Goal: Information Seeking & Learning: Check status

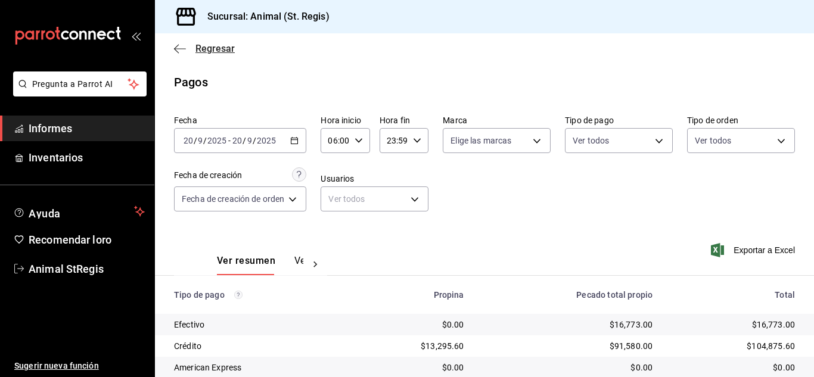
scroll to position [150, 0]
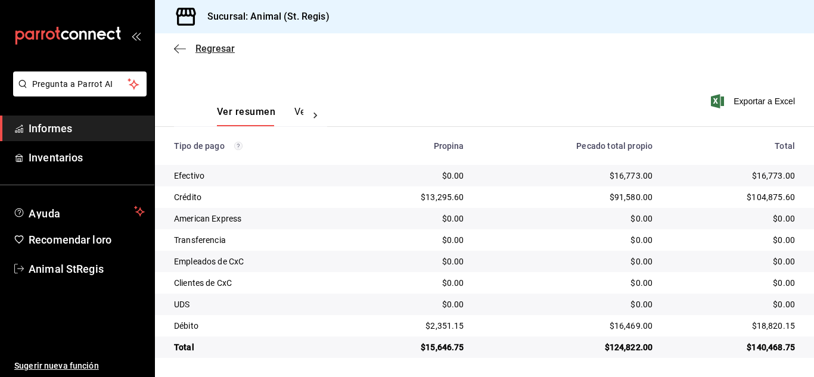
click at [206, 46] on font "Regresar" at bounding box center [215, 48] width 39 height 11
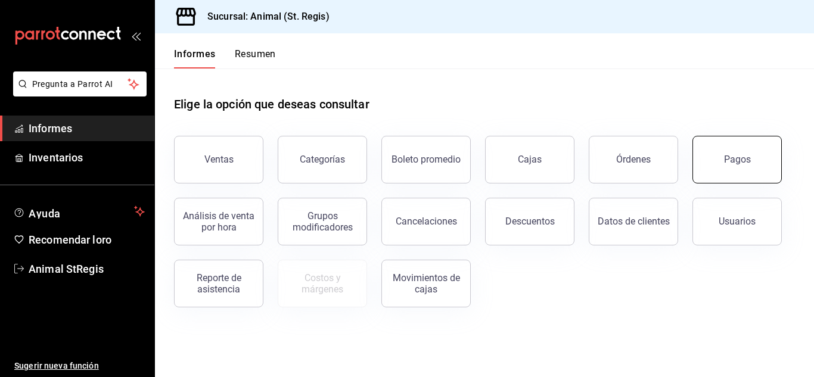
click at [723, 160] on button "Pagos" at bounding box center [737, 160] width 89 height 48
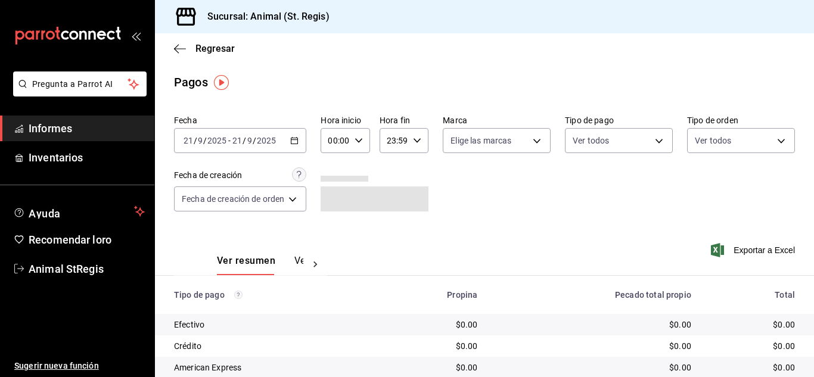
click at [360, 138] on icon "button" at bounding box center [359, 141] width 8 height 8
click at [338, 227] on font "02" at bounding box center [335, 229] width 10 height 10
type input "02:00"
click at [331, 245] on font "05" at bounding box center [335, 243] width 10 height 10
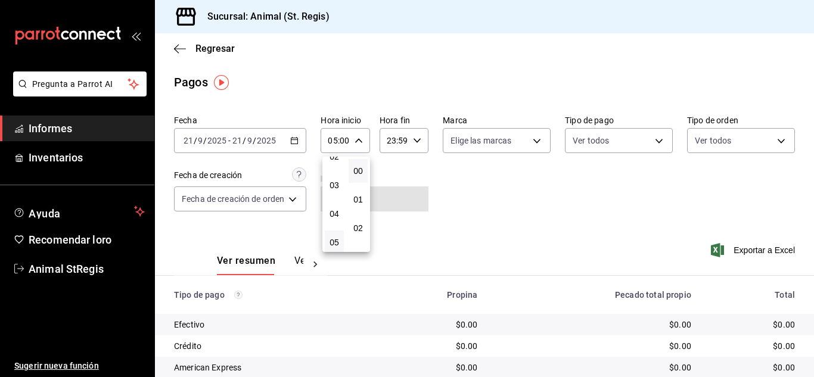
click at [776, 209] on div at bounding box center [407, 188] width 814 height 377
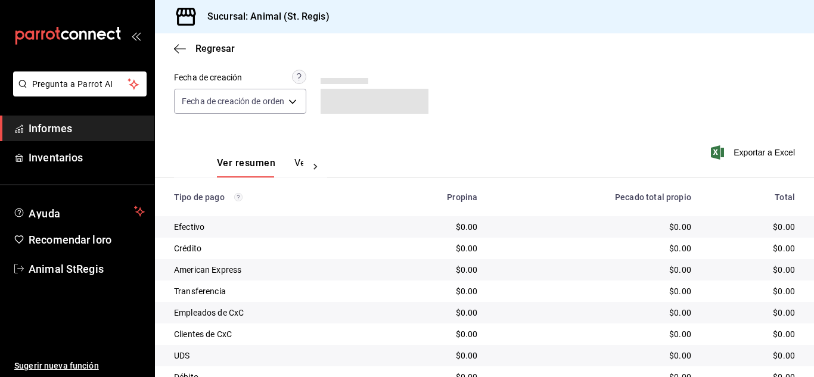
scroll to position [150, 0]
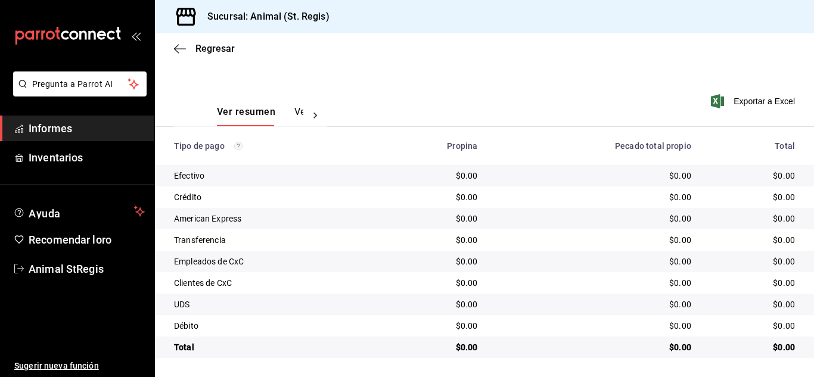
click at [419, 100] on div "Ver resumen Ver pagos Exportar a Excel" at bounding box center [484, 109] width 659 height 64
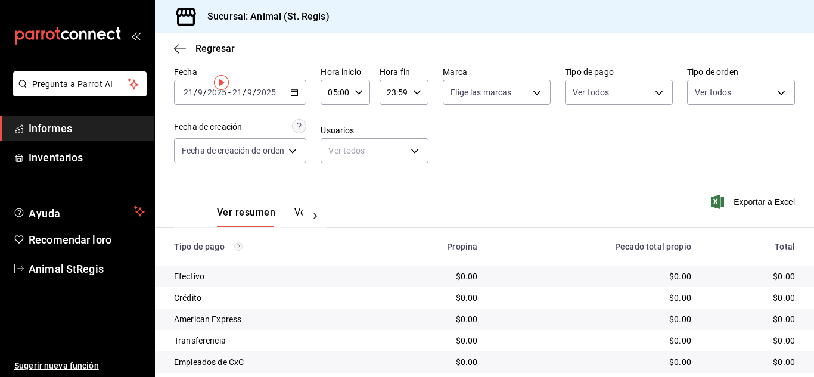
scroll to position [0, 0]
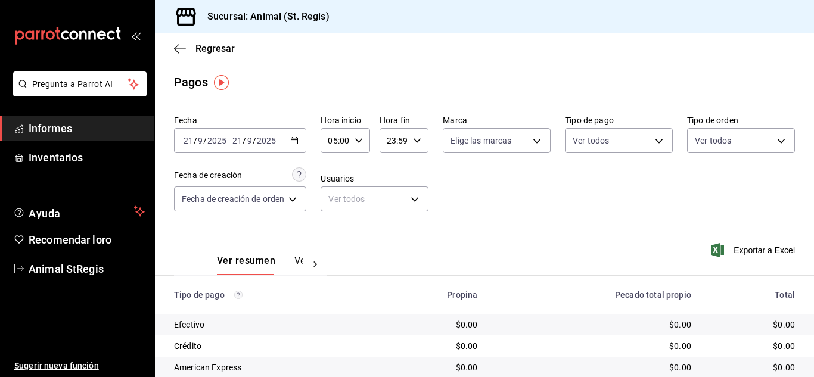
click at [227, 143] on div "[DATE] [DATE]" at bounding box center [205, 141] width 46 height 10
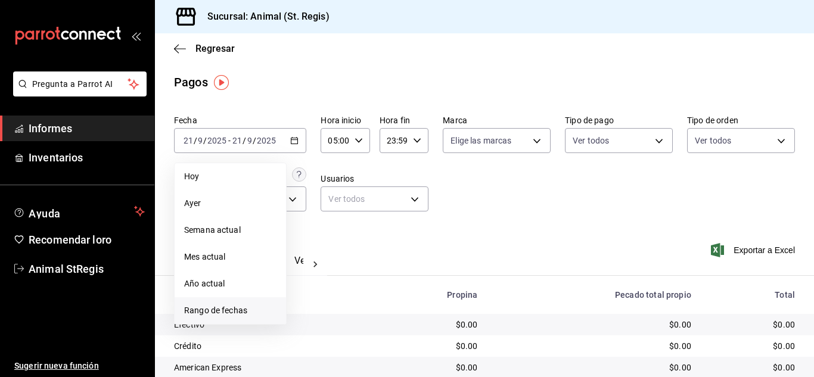
click at [199, 309] on font "Rango de fechas" at bounding box center [215, 311] width 63 height 10
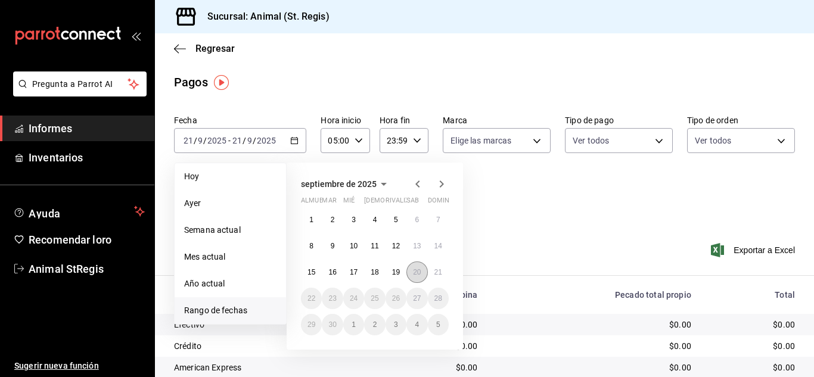
click at [414, 274] on font "20" at bounding box center [417, 272] width 8 height 8
click at [436, 272] on font "21" at bounding box center [439, 272] width 8 height 8
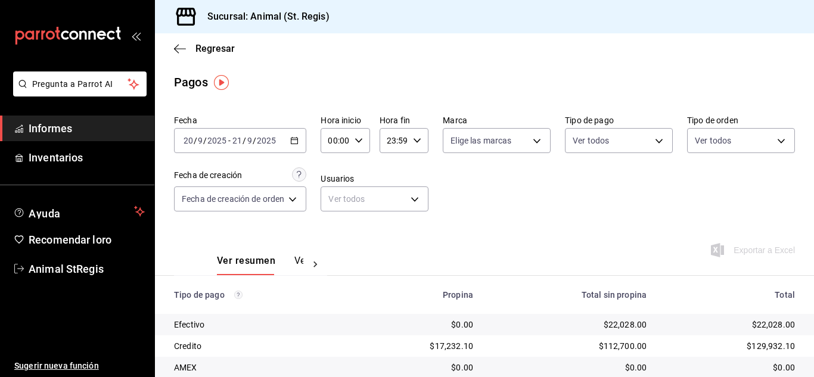
click at [530, 213] on div "Fecha [DATE] [DATE] - [DATE] [DATE] Hora inicio 00:00 Hora inicio Hora fin 23:5…" at bounding box center [484, 168] width 621 height 116
click at [359, 139] on icon "button" at bounding box center [359, 141] width 8 height 8
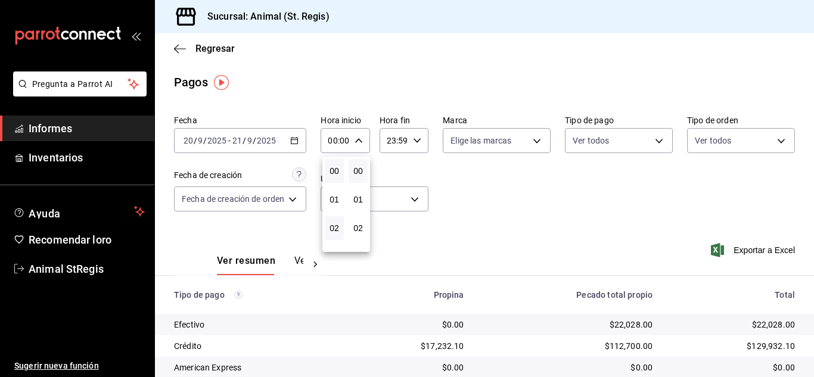
click at [336, 222] on button "02" at bounding box center [334, 228] width 19 height 24
type input "02:00"
click at [334, 222] on font "06" at bounding box center [335, 224] width 10 height 10
type input "06:00"
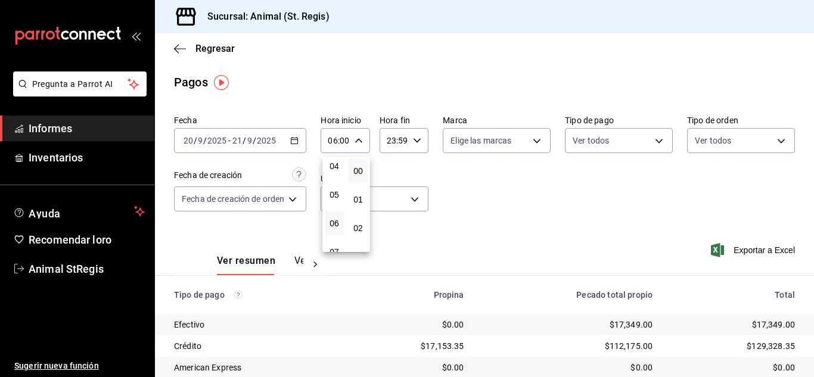
drag, startPoint x: 562, startPoint y: 201, endPoint x: 532, endPoint y: 210, distance: 31.3
click at [562, 201] on div at bounding box center [407, 188] width 814 height 377
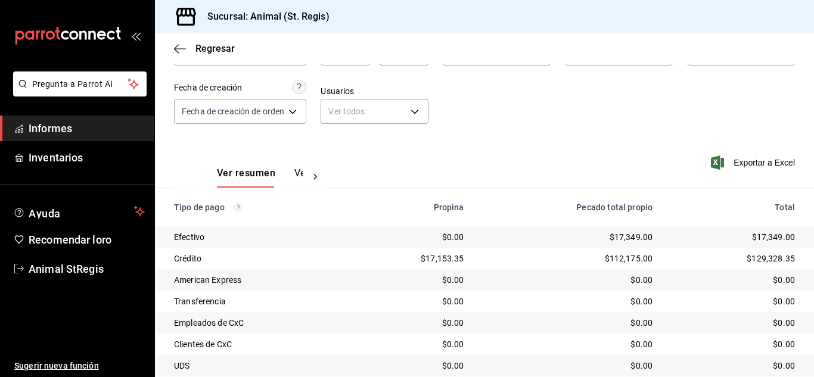
scroll to position [150, 0]
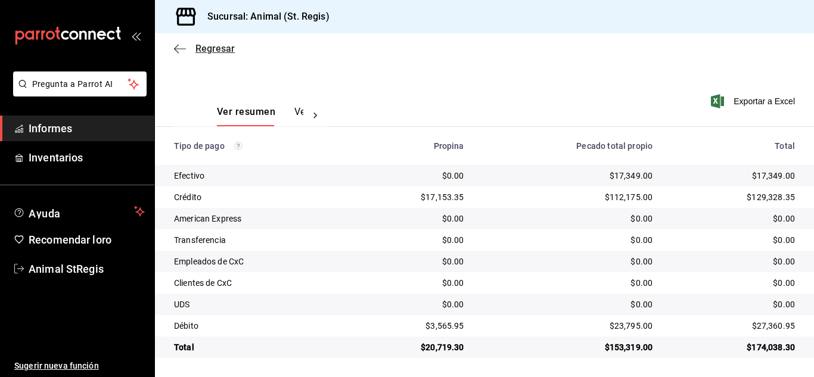
click at [212, 51] on font "Regresar" at bounding box center [215, 48] width 39 height 11
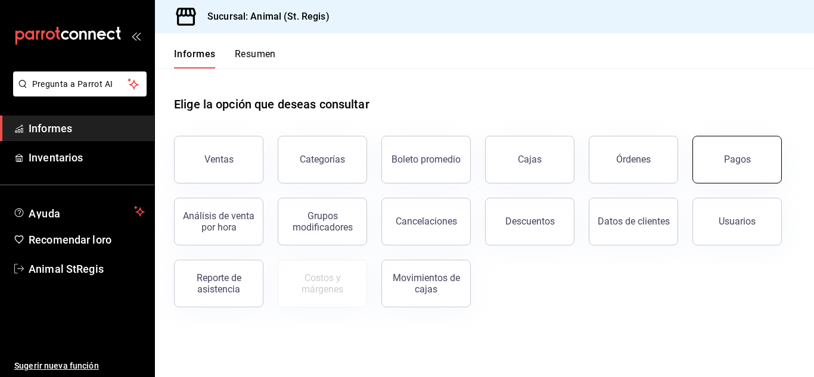
click at [760, 167] on button "Pagos" at bounding box center [737, 160] width 89 height 48
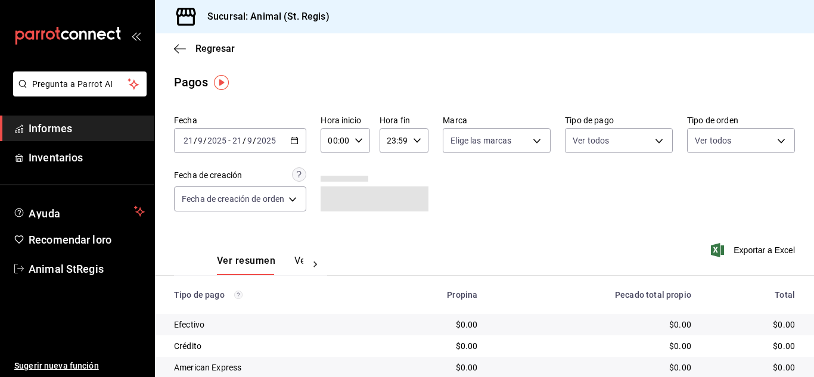
click at [234, 141] on input "21" at bounding box center [237, 141] width 11 height 10
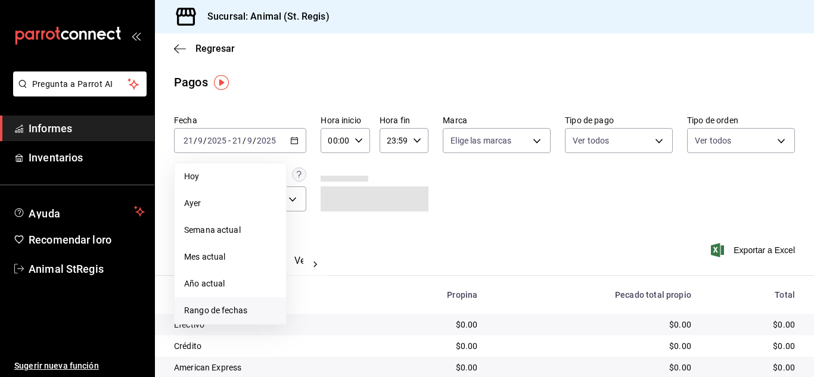
click at [209, 314] on font "Rango de fechas" at bounding box center [215, 311] width 63 height 10
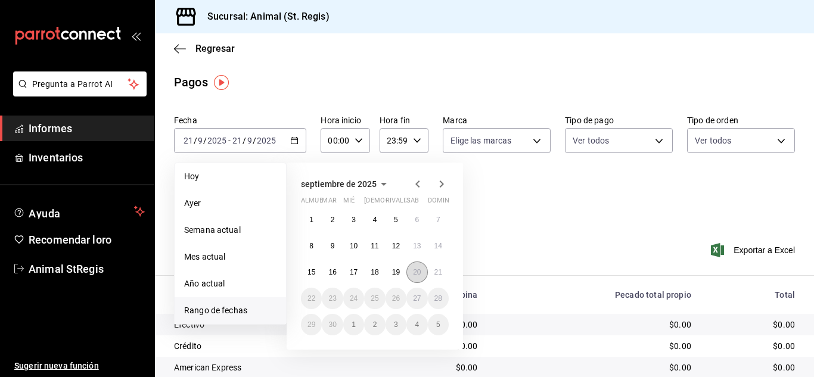
click at [412, 274] on button "20" at bounding box center [417, 272] width 21 height 21
click at [445, 271] on button "21" at bounding box center [438, 272] width 21 height 21
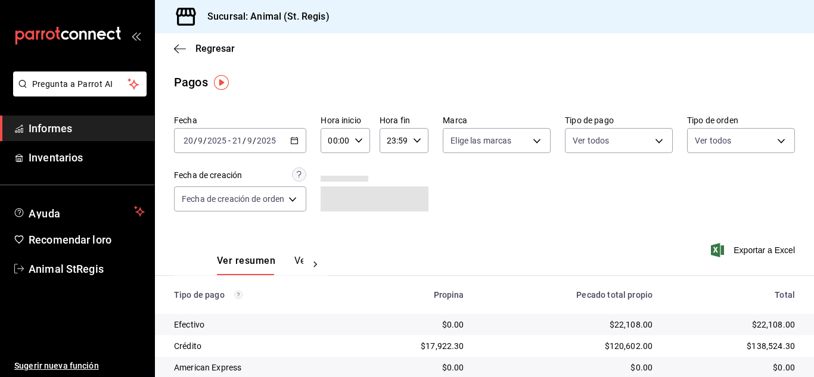
click at [356, 139] on \(Stroke\) "button" at bounding box center [358, 140] width 7 height 4
click at [337, 229] on font "02" at bounding box center [335, 229] width 10 height 10
type input "02:00"
click at [331, 219] on font "05" at bounding box center [335, 219] width 10 height 10
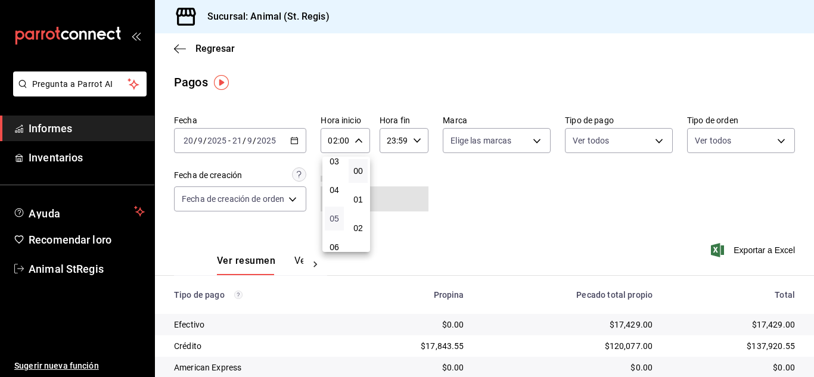
type input "05:00"
click at [463, 214] on div at bounding box center [407, 188] width 814 height 377
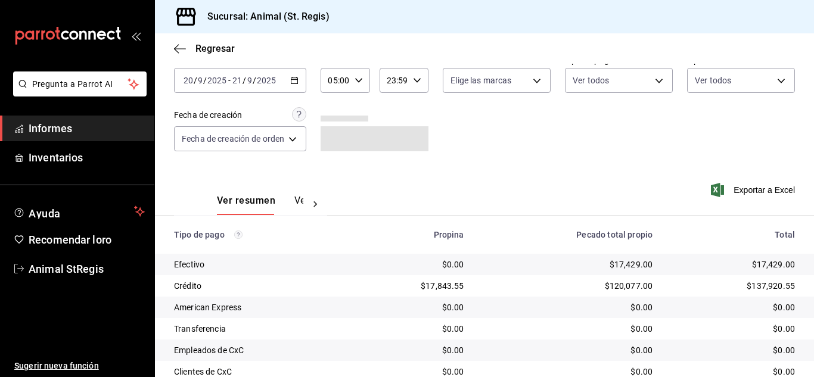
scroll to position [150, 0]
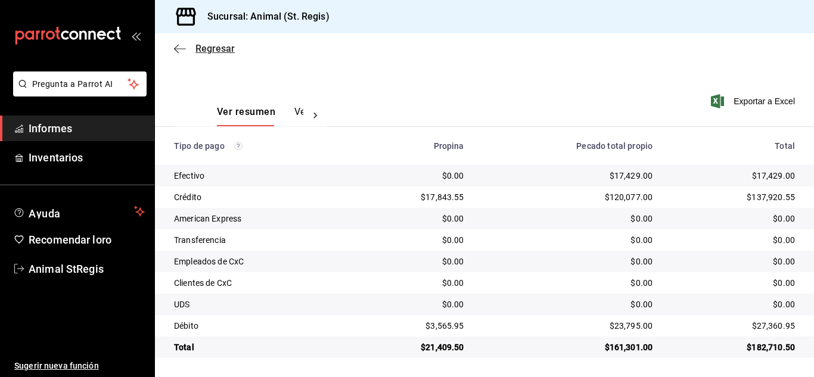
click at [215, 51] on font "Regresar" at bounding box center [215, 48] width 39 height 11
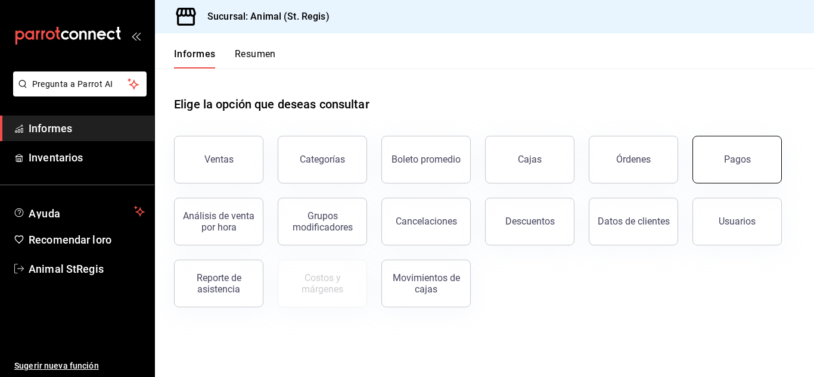
click at [734, 160] on font "Pagos" at bounding box center [737, 159] width 27 height 11
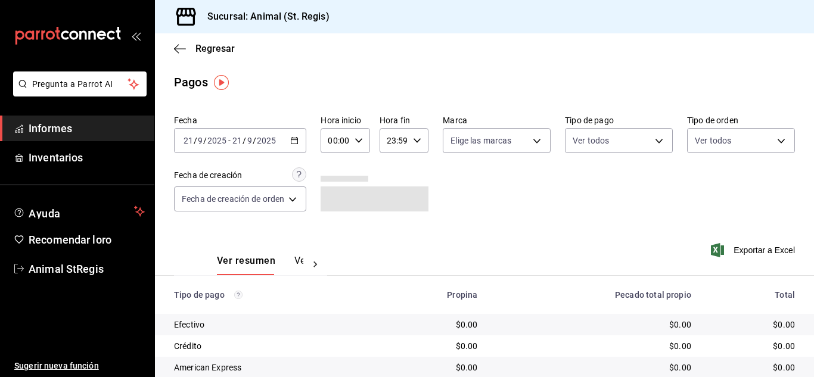
click at [226, 144] on input "2025" at bounding box center [217, 141] width 20 height 10
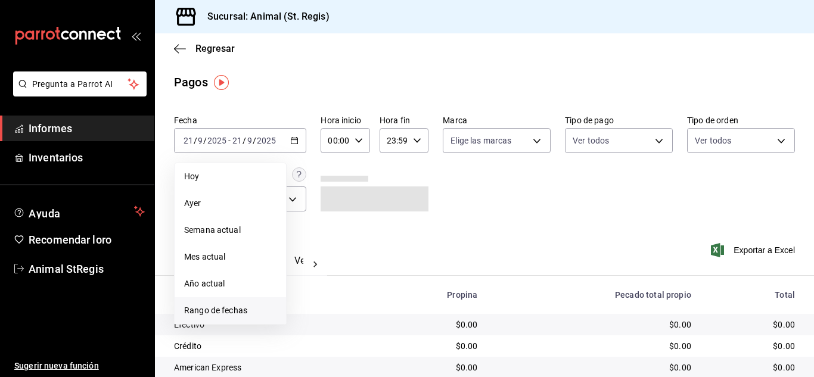
click at [216, 311] on font "Rango de fechas" at bounding box center [215, 311] width 63 height 10
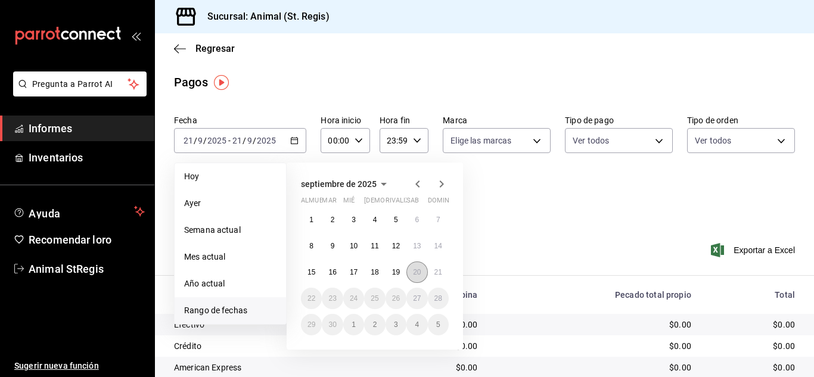
click at [418, 272] on font "20" at bounding box center [417, 272] width 8 height 8
click at [442, 272] on button "21" at bounding box center [438, 272] width 21 height 21
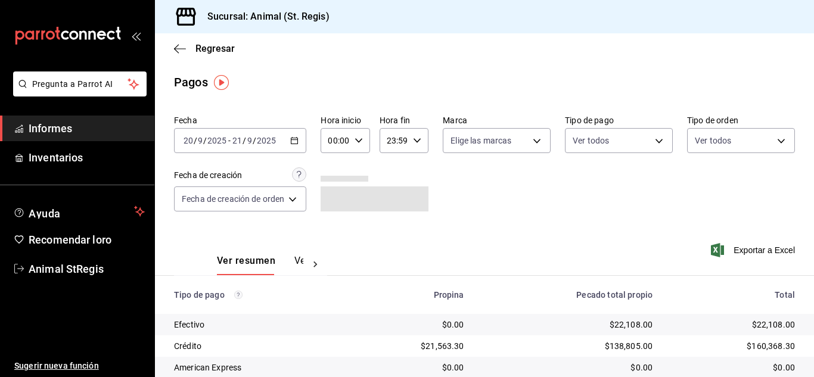
click at [355, 141] on icon "button" at bounding box center [359, 141] width 8 height 8
drag, startPoint x: 334, startPoint y: 228, endPoint x: 334, endPoint y: 204, distance: 23.2
click at [334, 225] on font "02" at bounding box center [335, 229] width 10 height 10
type input "02:00"
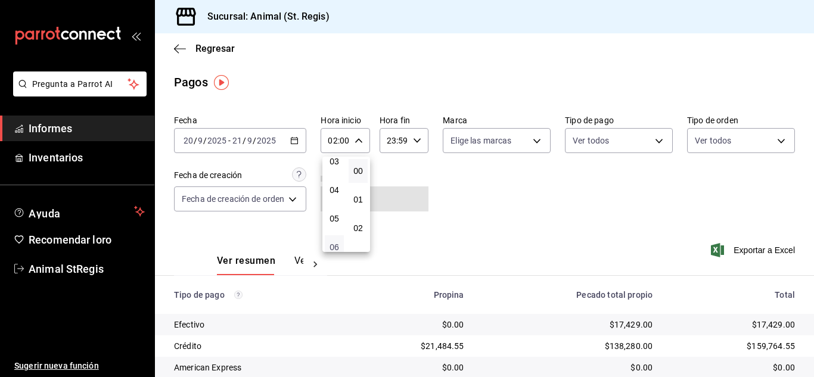
click at [337, 245] on font "06" at bounding box center [335, 248] width 10 height 10
type input "06:00"
click at [499, 200] on div at bounding box center [407, 188] width 814 height 377
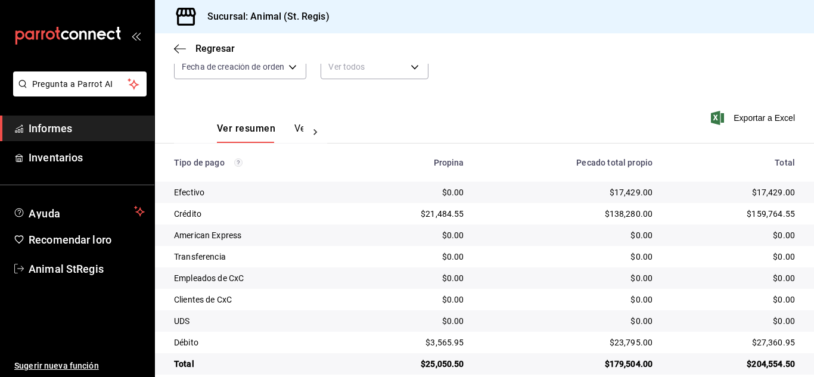
scroll to position [150, 0]
